Goal: Task Accomplishment & Management: Use online tool/utility

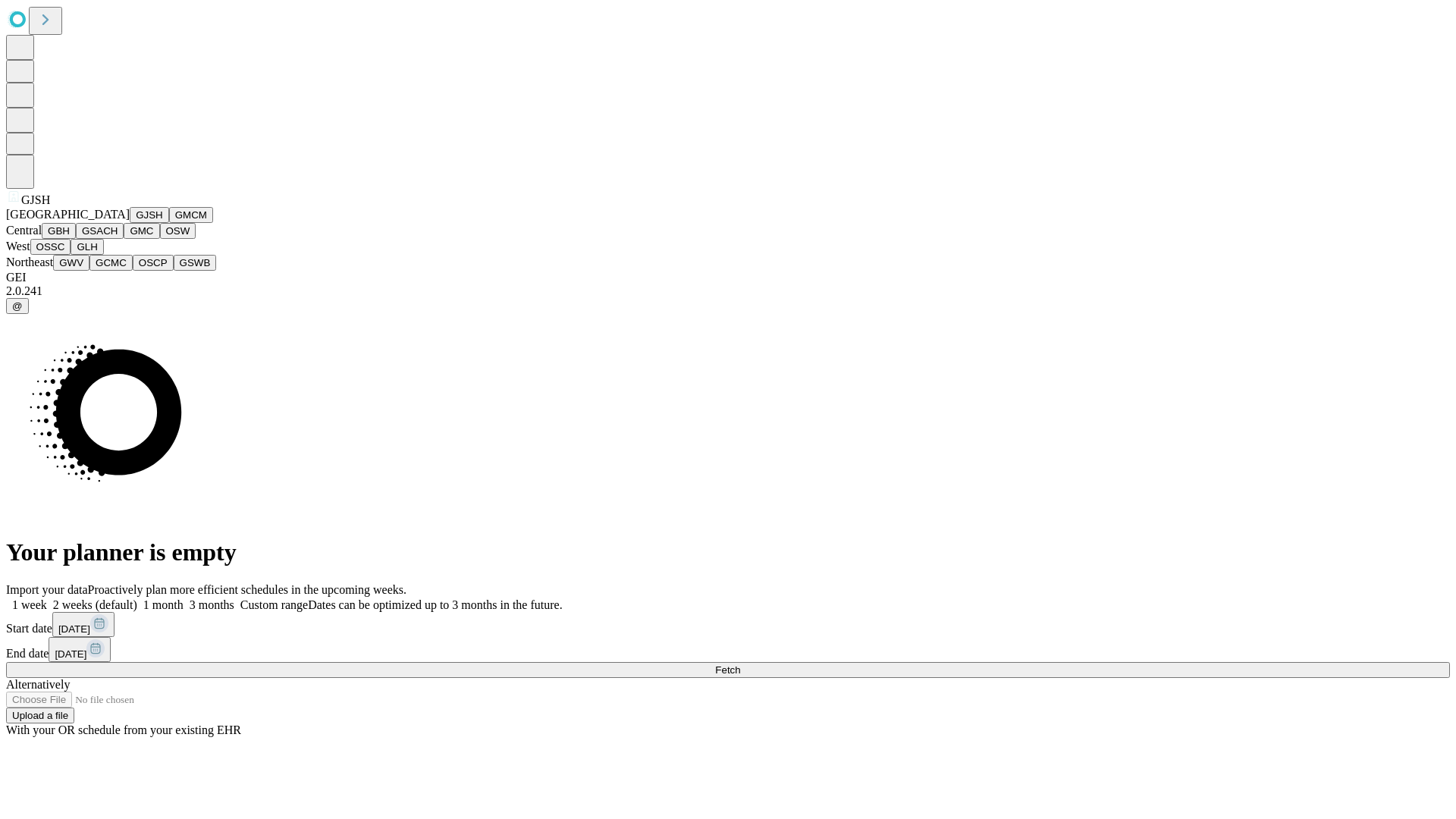
click at [130, 223] on button "GJSH" at bounding box center [150, 214] width 39 height 16
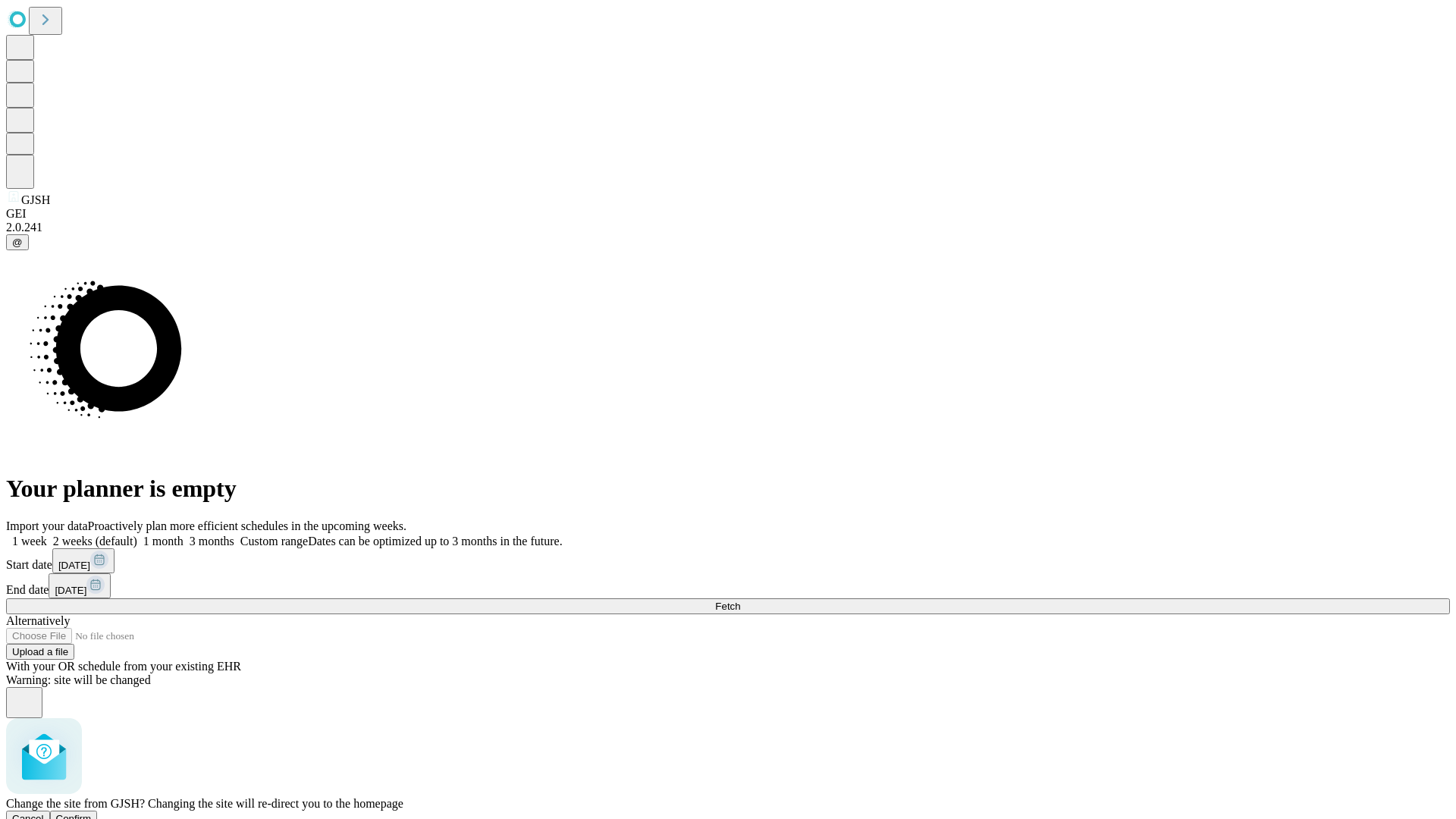
click at [92, 813] on span "Confirm" at bounding box center [74, 819] width 36 height 11
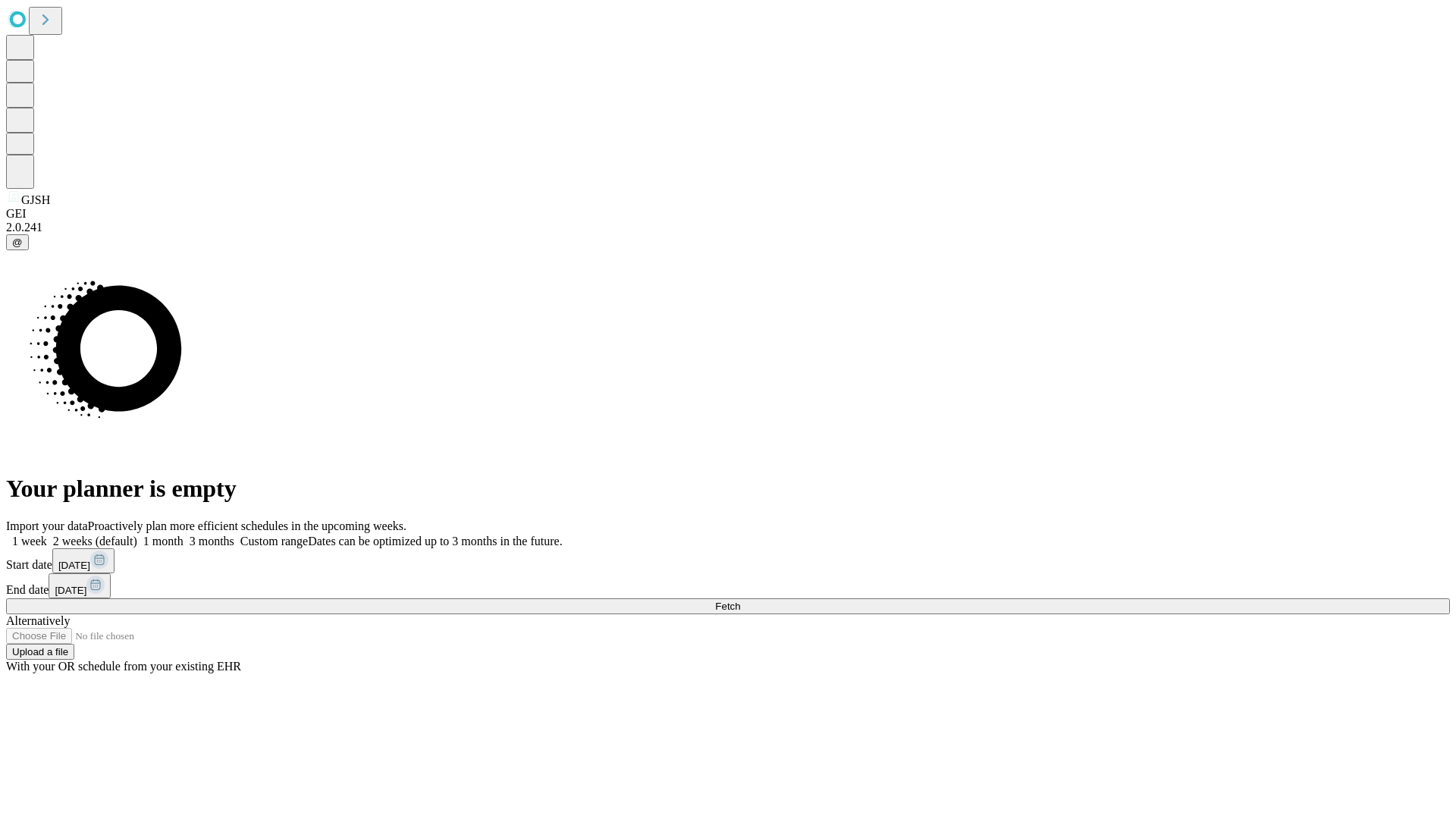
click at [47, 534] on label "1 week" at bounding box center [26, 541] width 41 height 13
click at [740, 601] on span "Fetch" at bounding box center [727, 607] width 25 height 11
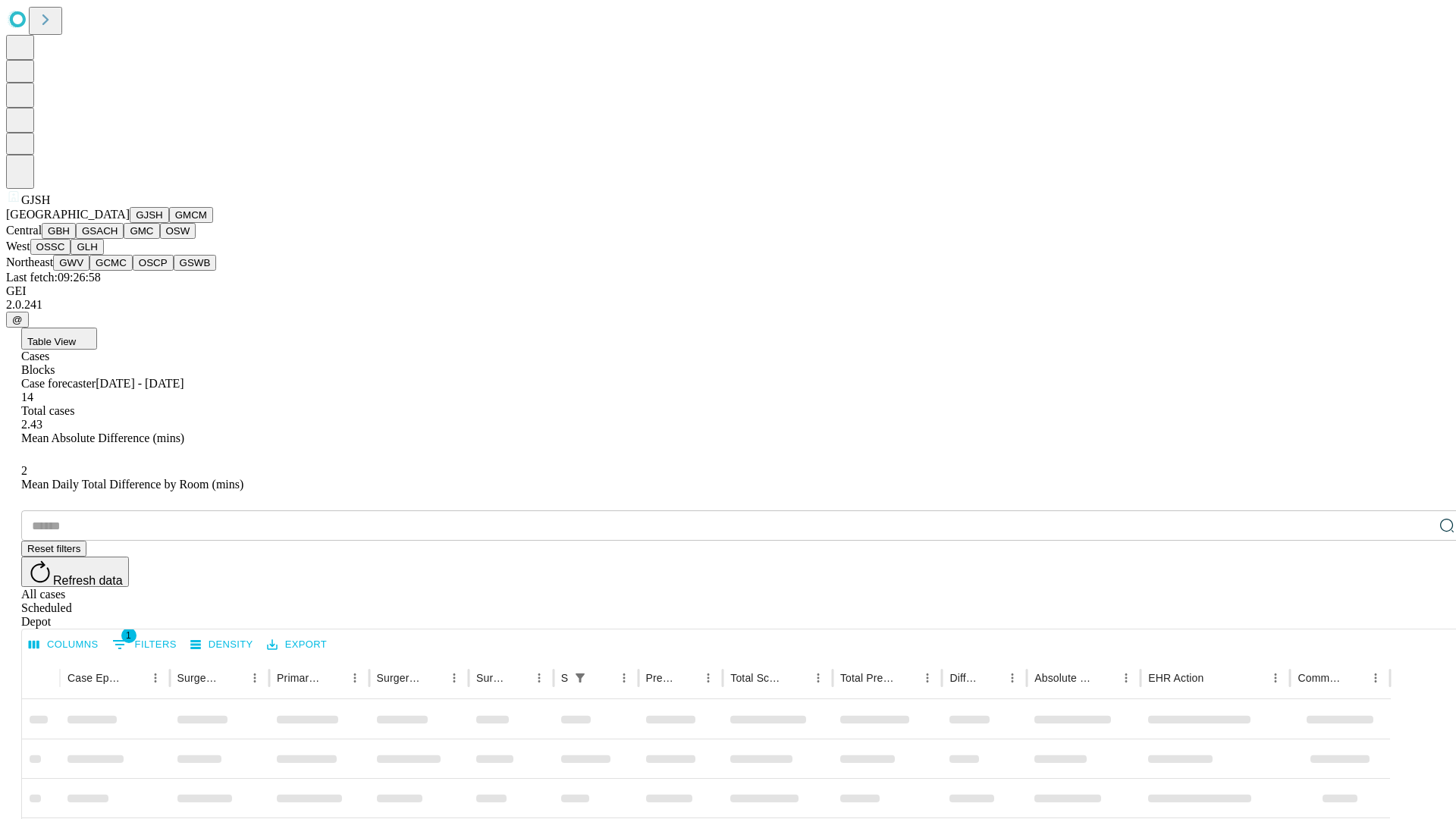
click at [169, 223] on button "GMCM" at bounding box center [191, 214] width 44 height 16
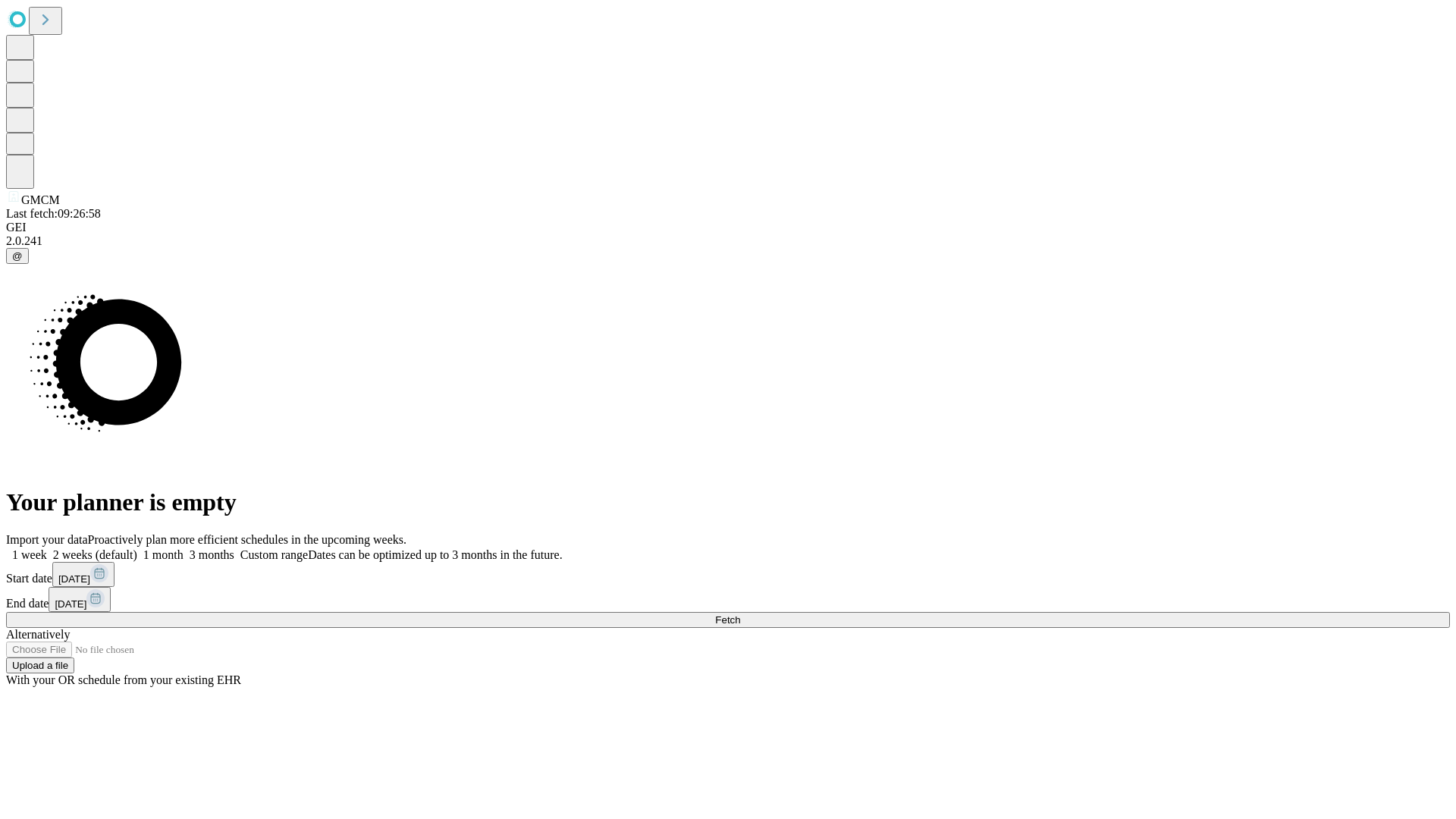
click at [47, 548] on label "1 week" at bounding box center [26, 555] width 41 height 13
click at [740, 614] on span "Fetch" at bounding box center [727, 620] width 25 height 11
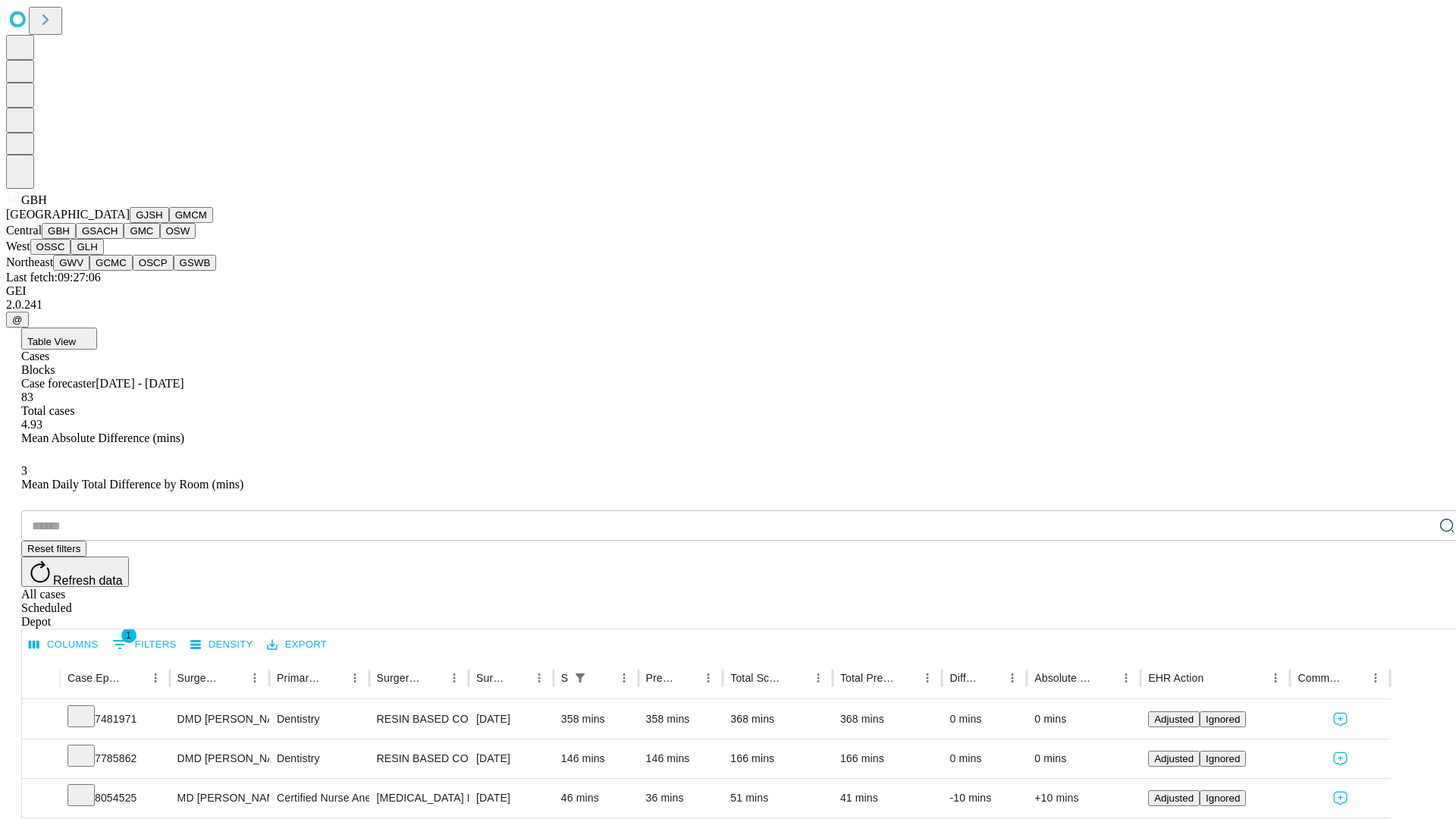
click at [118, 239] on button "GSACH" at bounding box center [99, 230] width 48 height 16
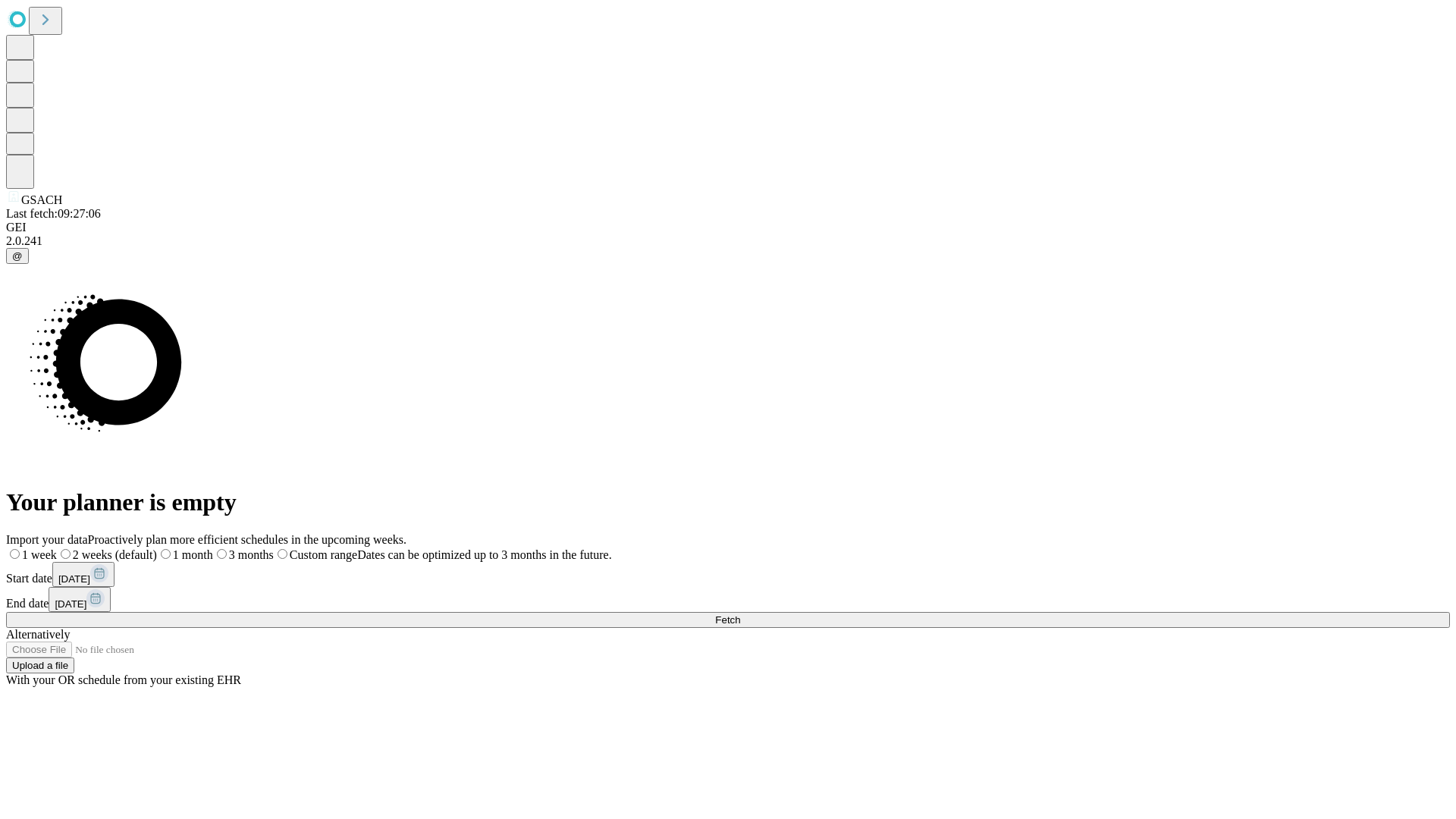
click at [740, 614] on span "Fetch" at bounding box center [727, 620] width 25 height 11
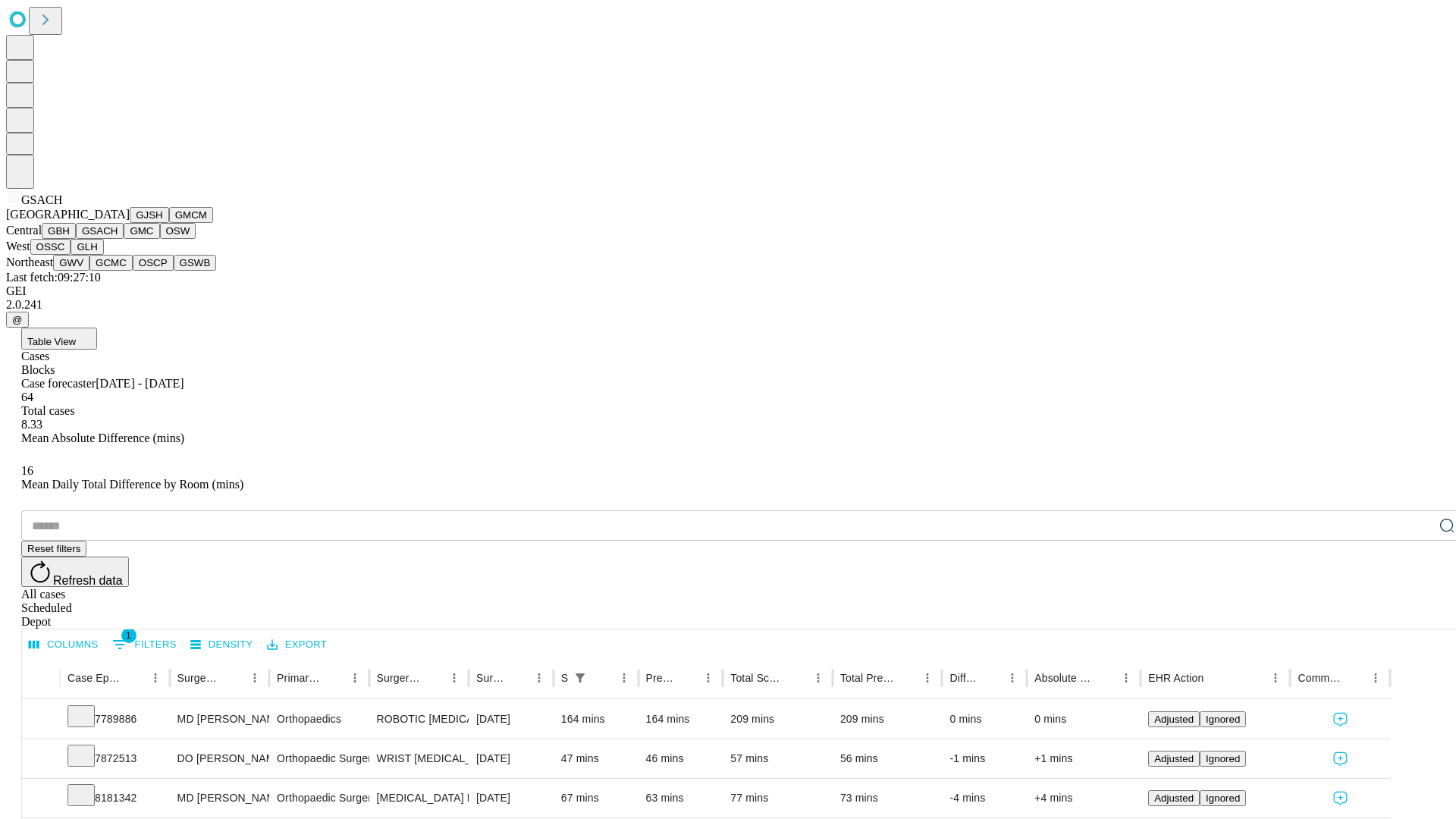
click at [124, 239] on button "GMC" at bounding box center [141, 230] width 36 height 16
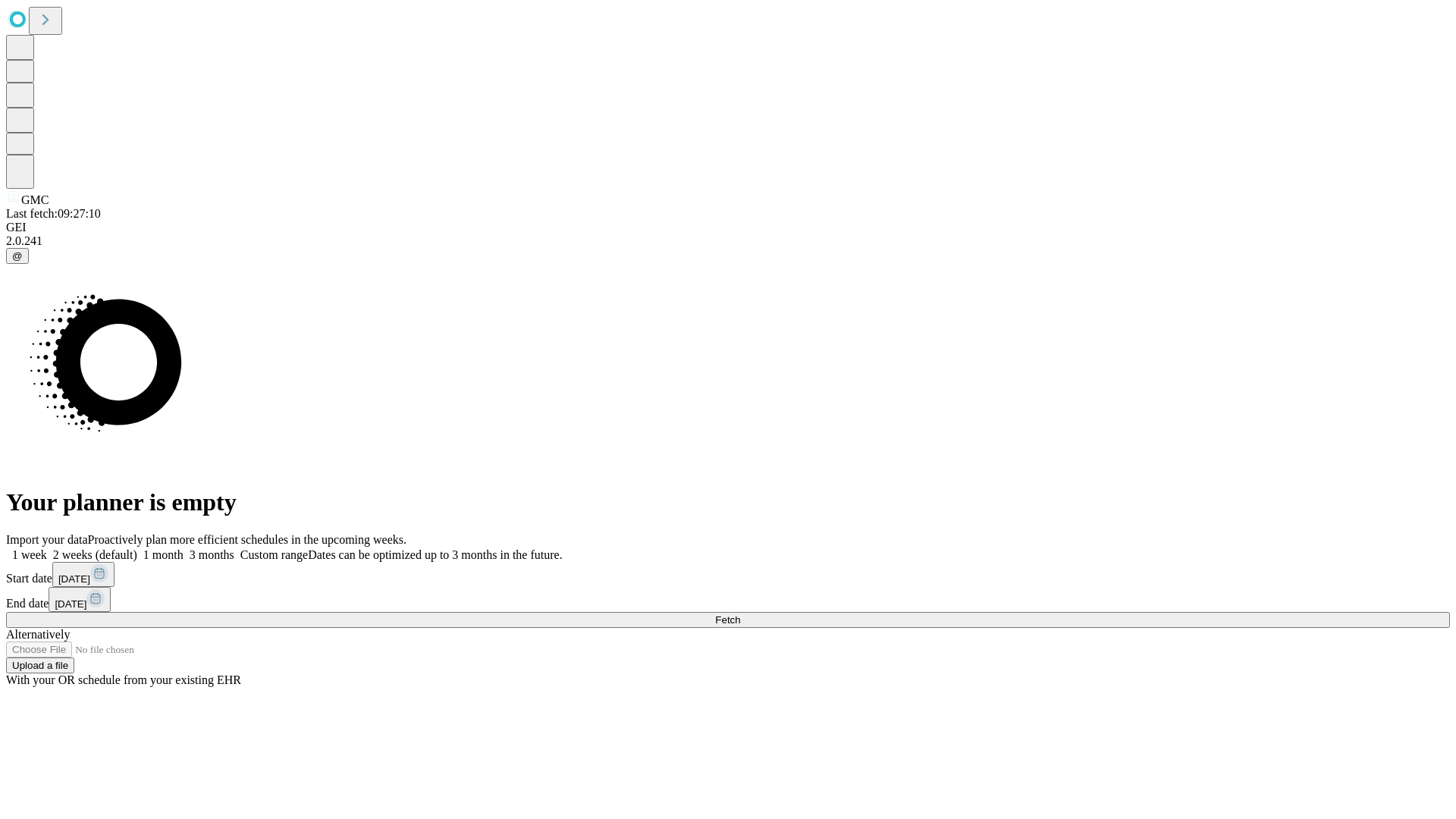
click at [740, 614] on span "Fetch" at bounding box center [727, 620] width 25 height 11
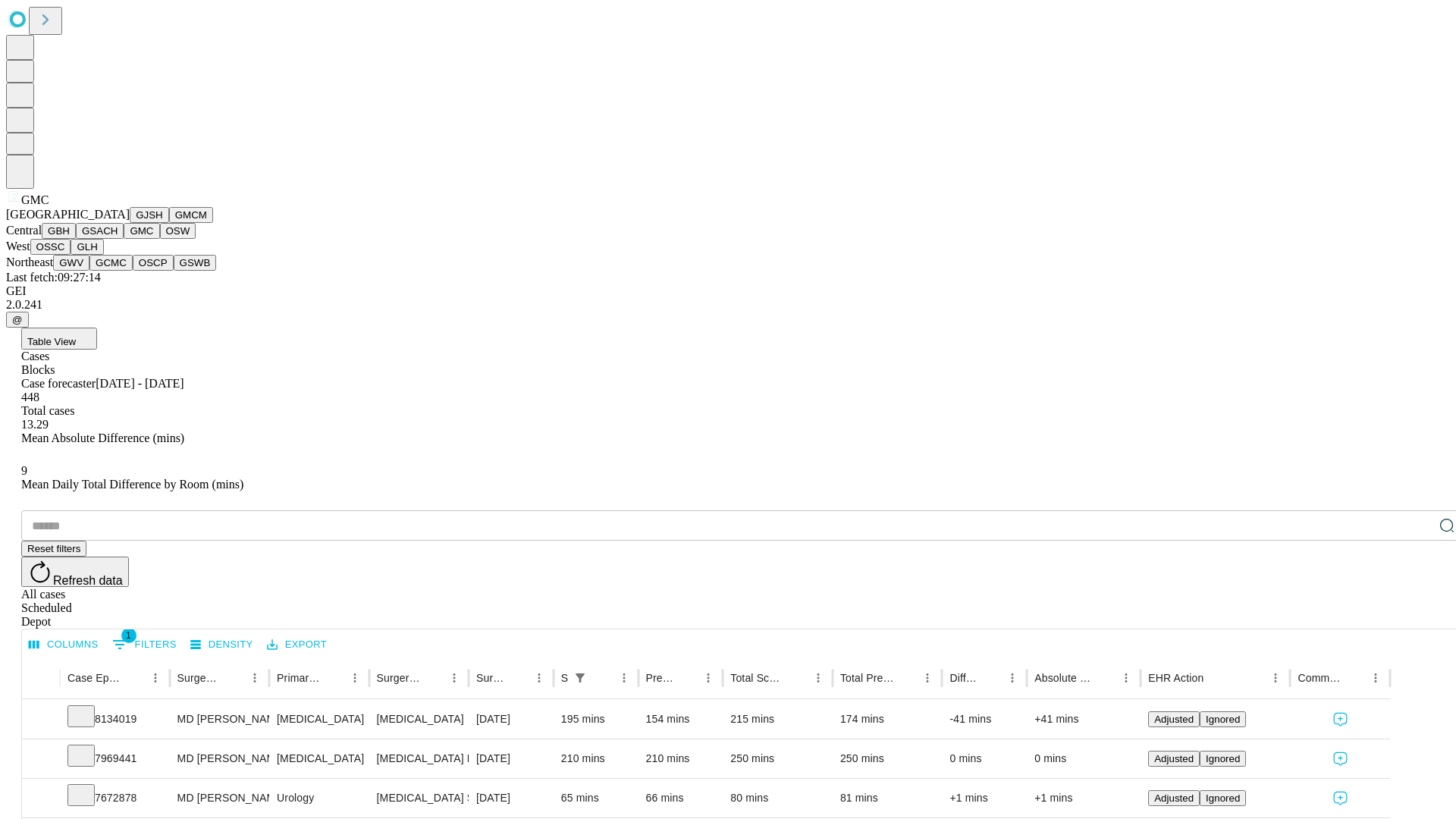
click at [160, 239] on button "OSW" at bounding box center [178, 230] width 36 height 16
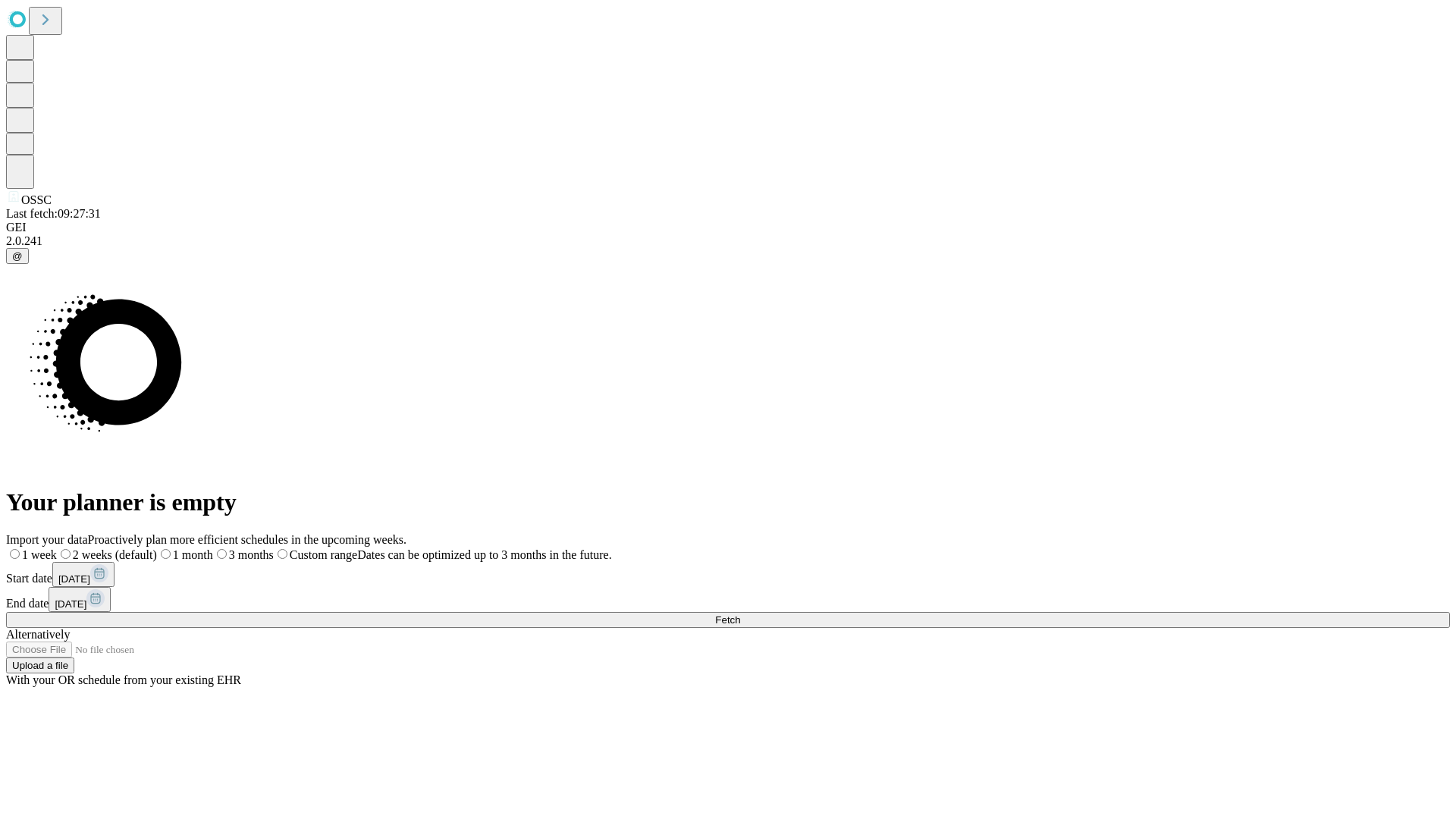
click at [57, 548] on label "1 week" at bounding box center [31, 555] width 51 height 13
click at [740, 614] on span "Fetch" at bounding box center [727, 620] width 25 height 11
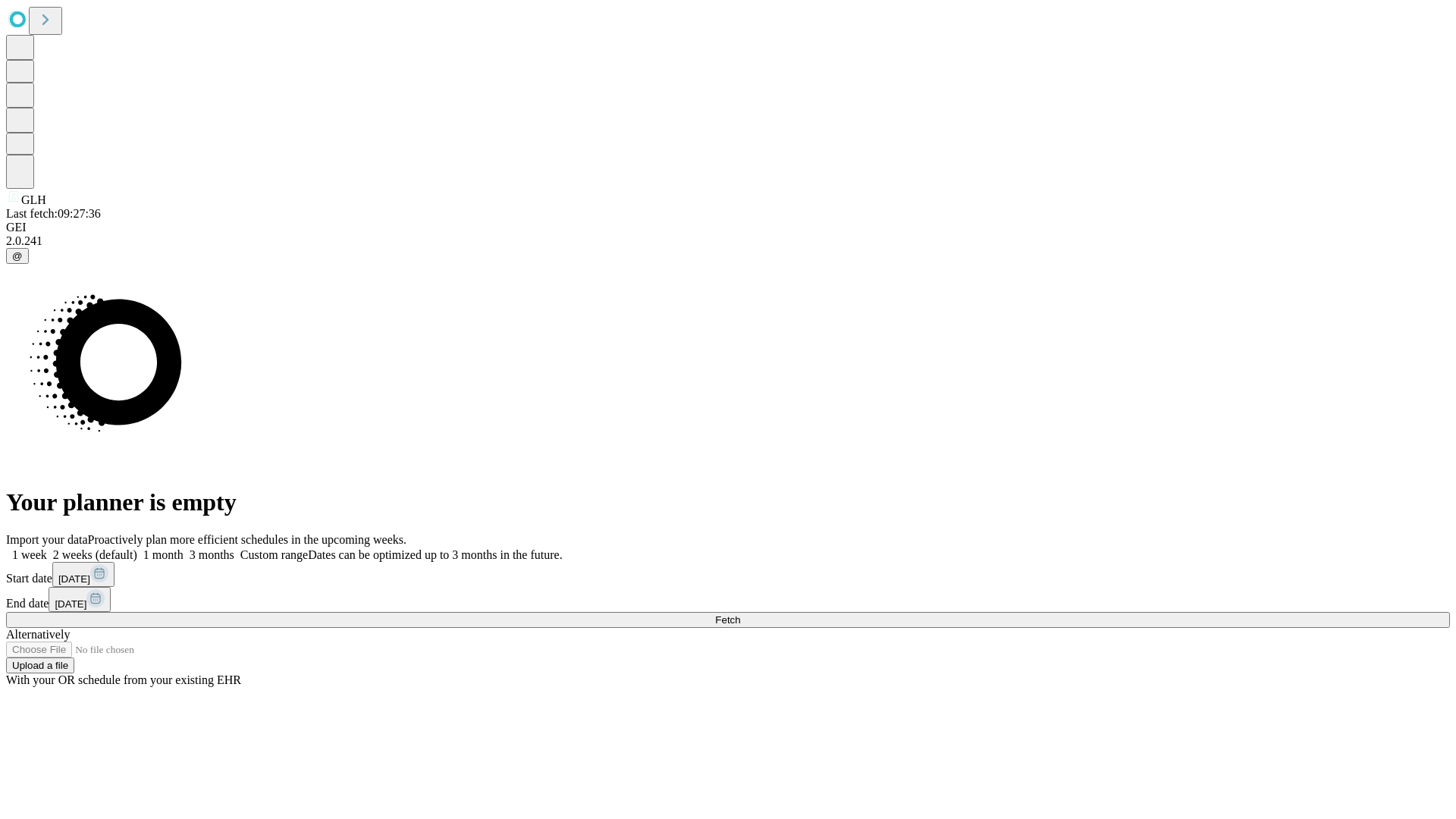
click at [47, 548] on label "1 week" at bounding box center [26, 555] width 41 height 13
click at [740, 614] on span "Fetch" at bounding box center [727, 620] width 25 height 11
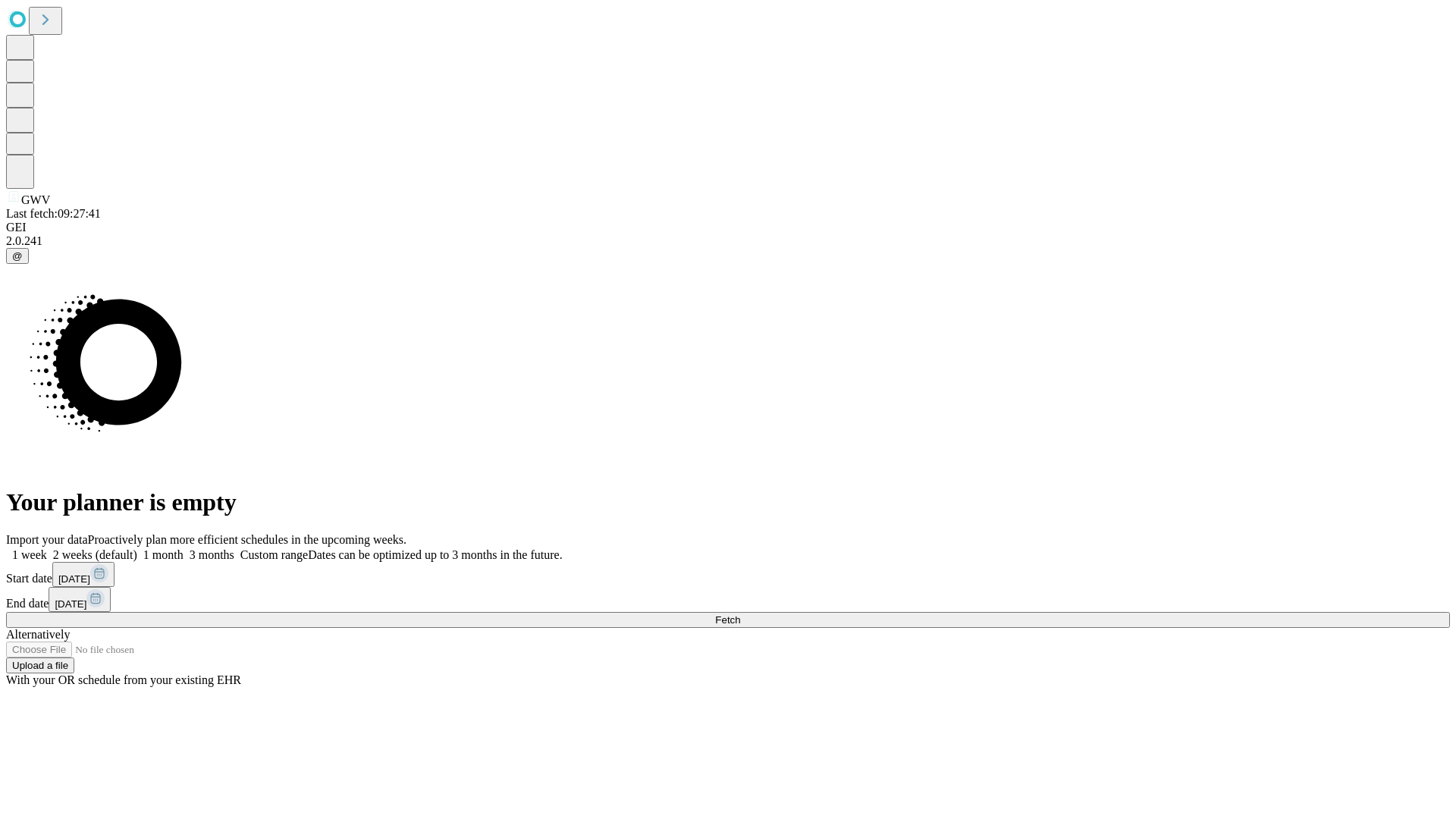
click at [47, 548] on label "1 week" at bounding box center [26, 555] width 41 height 13
click at [740, 614] on span "Fetch" at bounding box center [727, 620] width 25 height 11
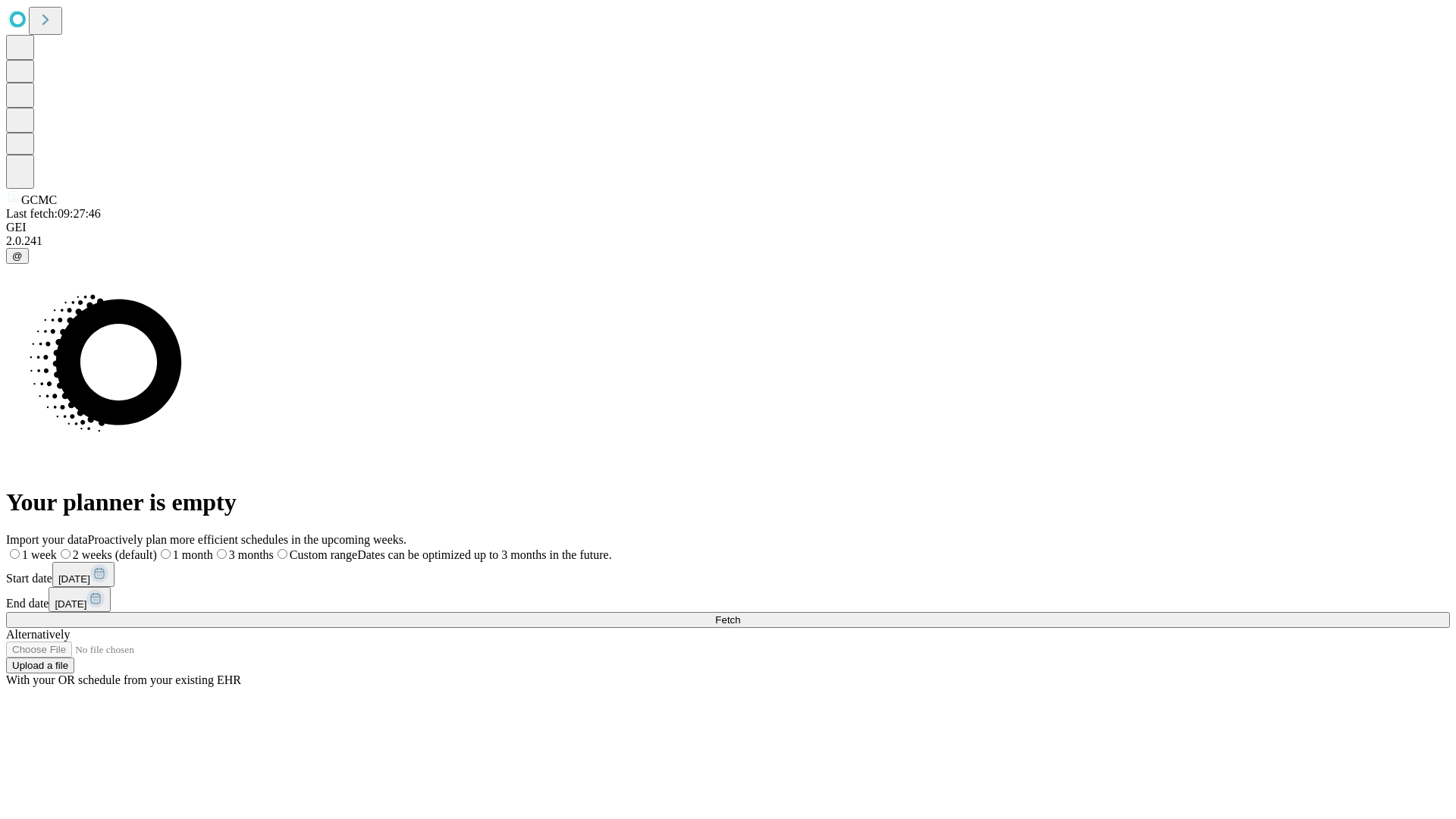
click at [57, 548] on label "1 week" at bounding box center [31, 555] width 51 height 13
click at [740, 614] on span "Fetch" at bounding box center [727, 620] width 25 height 11
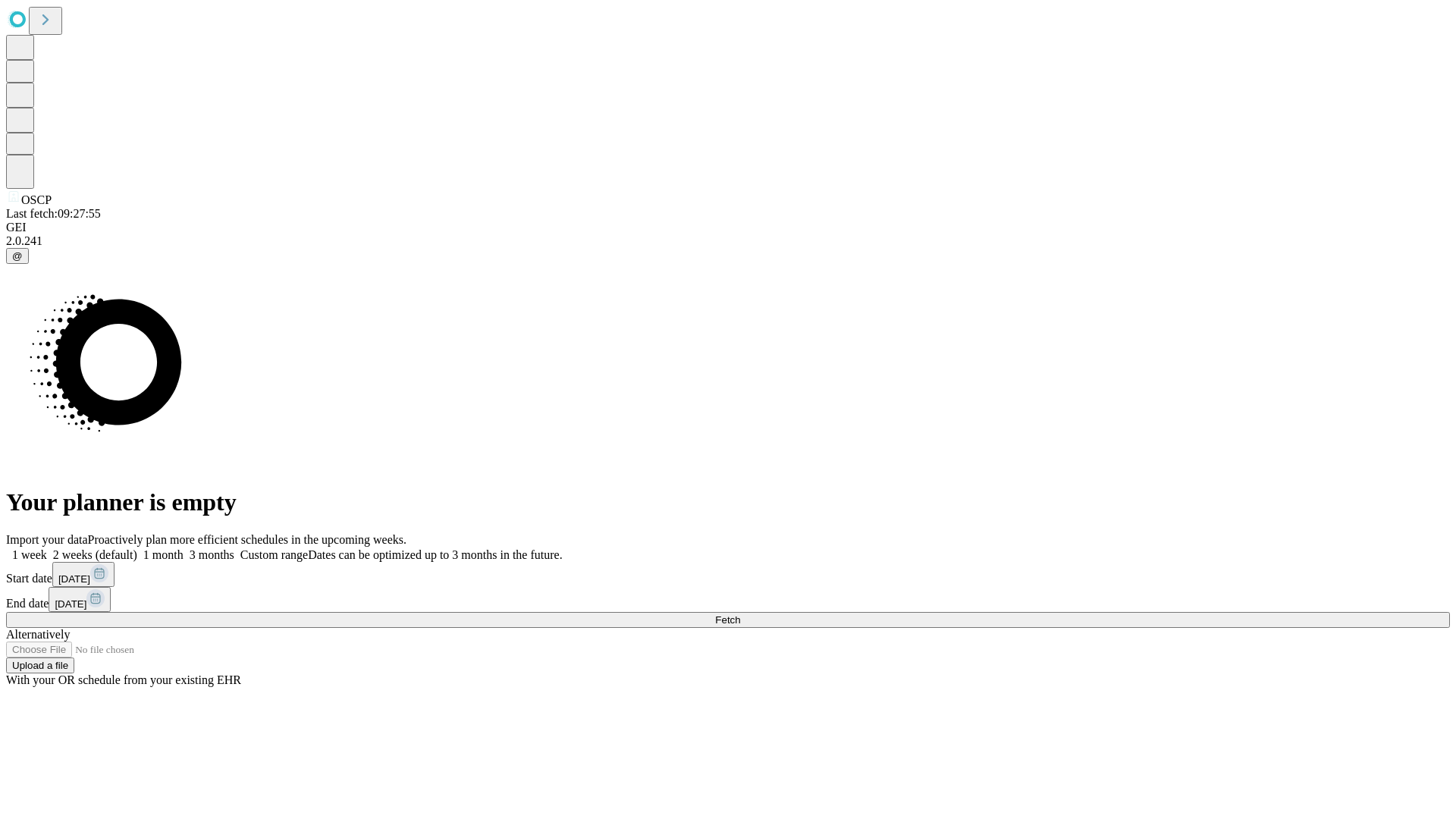
click at [47, 548] on label "1 week" at bounding box center [26, 555] width 41 height 13
click at [740, 614] on span "Fetch" at bounding box center [727, 620] width 25 height 11
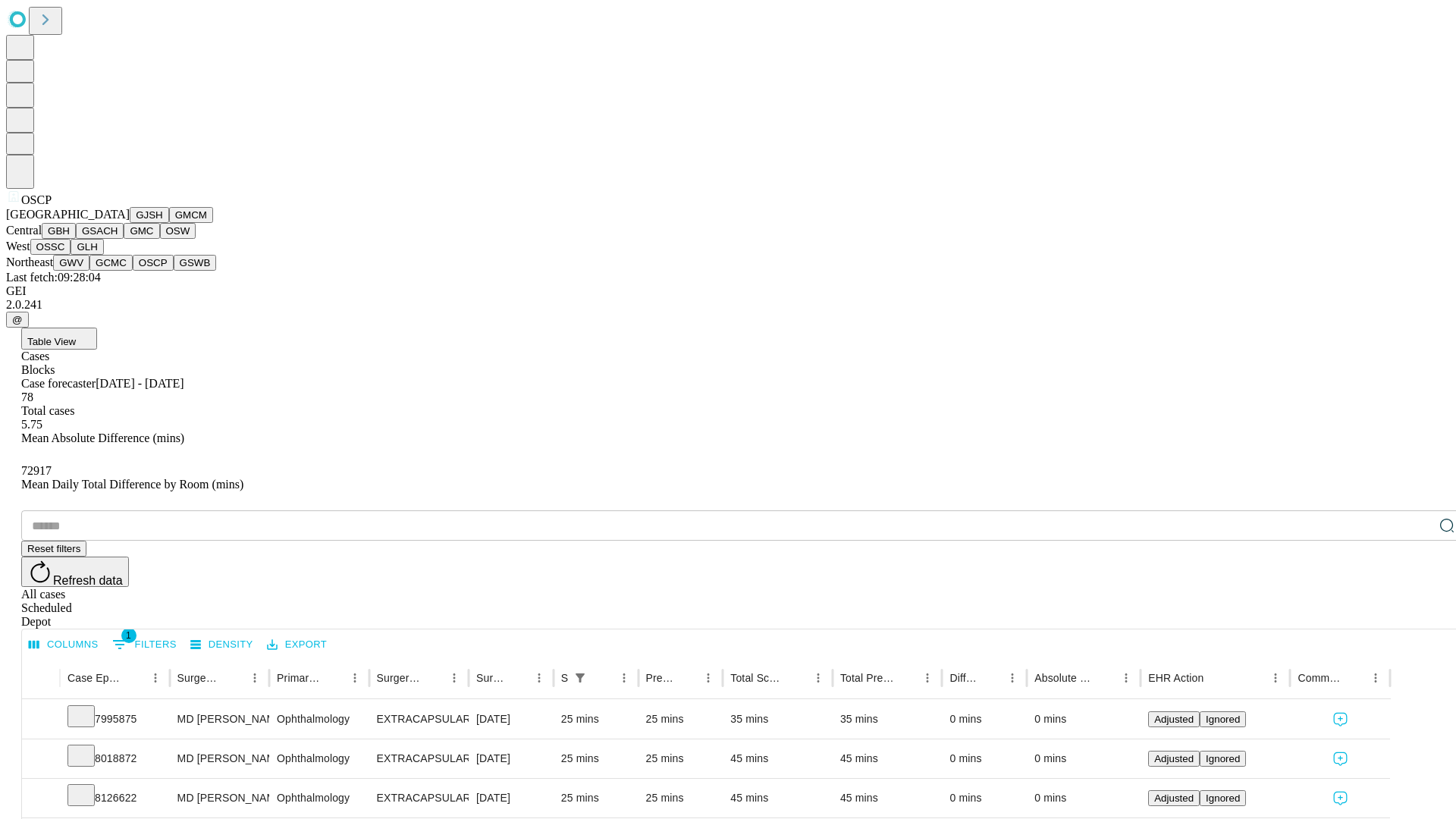
click at [174, 271] on button "GSWB" at bounding box center [196, 262] width 43 height 16
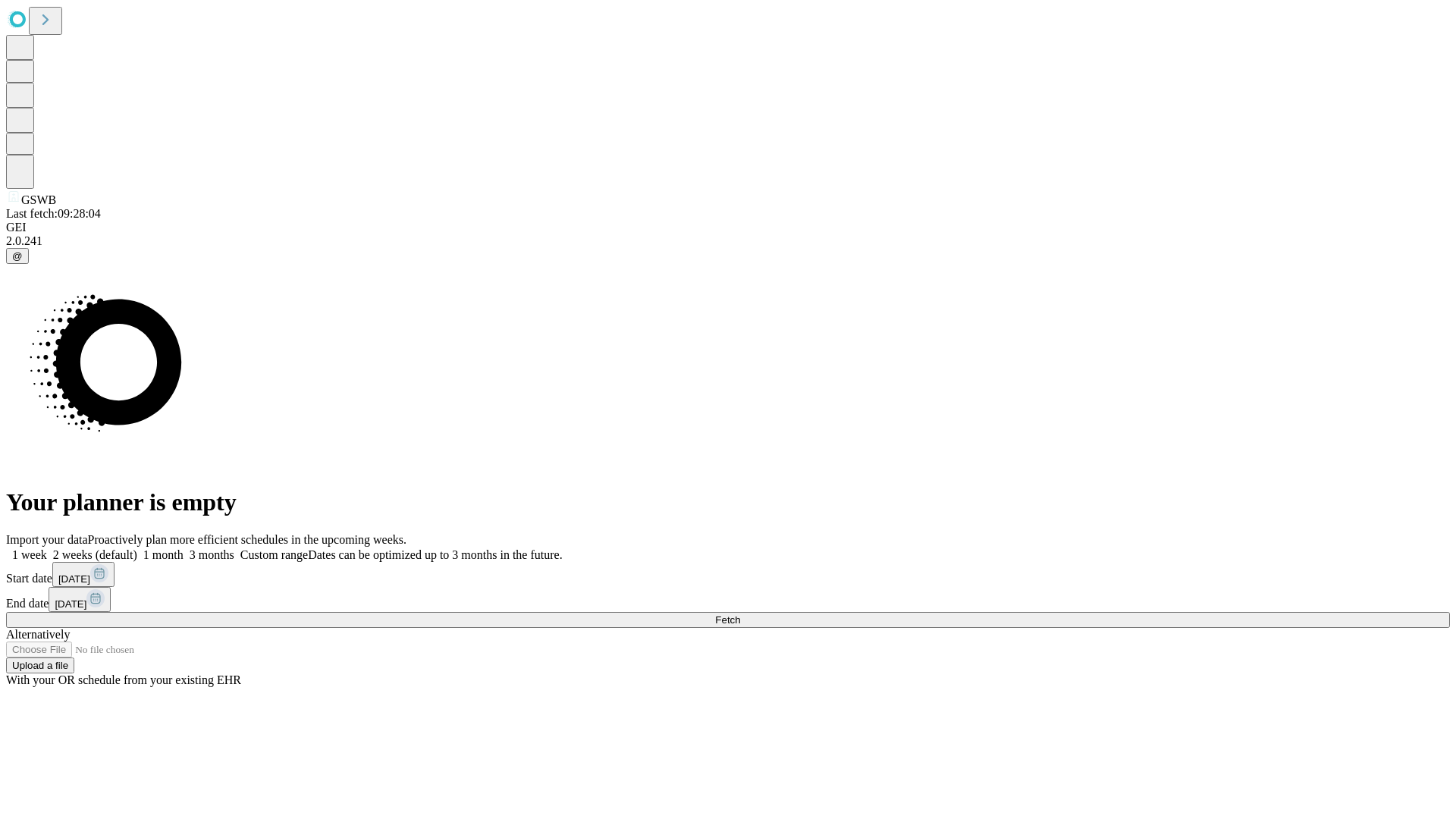
click at [47, 548] on label "1 week" at bounding box center [26, 555] width 41 height 13
click at [740, 614] on span "Fetch" at bounding box center [727, 620] width 25 height 11
